Goal: Information Seeking & Learning: Find specific fact

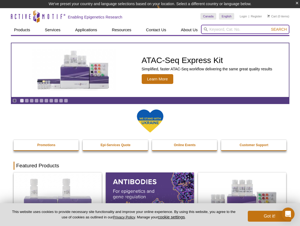
click at [239, 27] on input "search" at bounding box center [245, 29] width 88 height 9
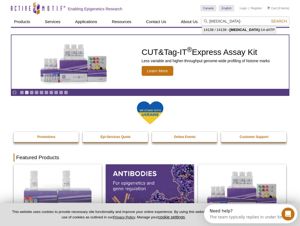
click at [245, 31] on li "14138 / 14139 – Biotin- 14-dATP" at bounding box center [239, 30] width 74 height 8
type input "14138 / 14139 – Biotin-14-dATP"
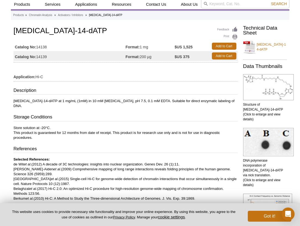
scroll to position [20, 0]
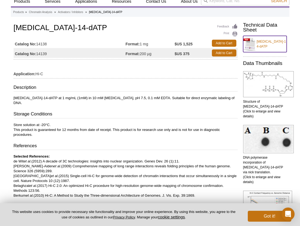
click at [270, 41] on link "[MEDICAL_DATA]-14-dATP" at bounding box center [264, 44] width 43 height 16
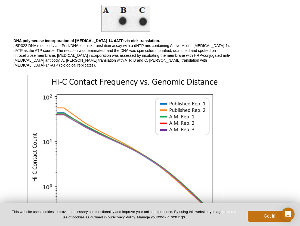
scroll to position [292, 0]
